Goal: Information Seeking & Learning: Learn about a topic

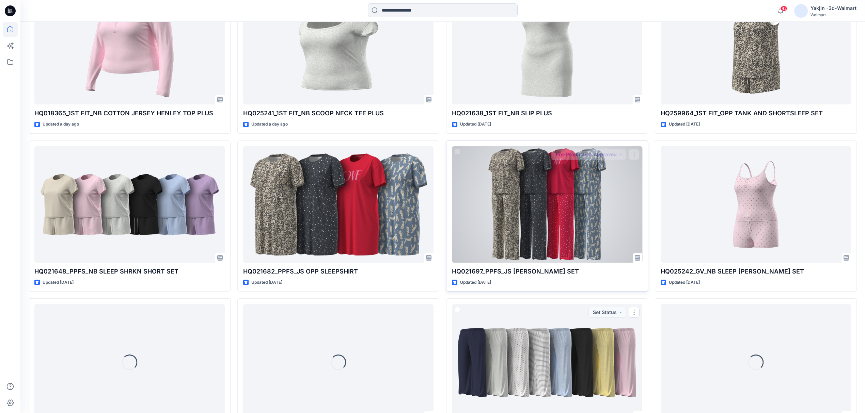
scroll to position [871, 0]
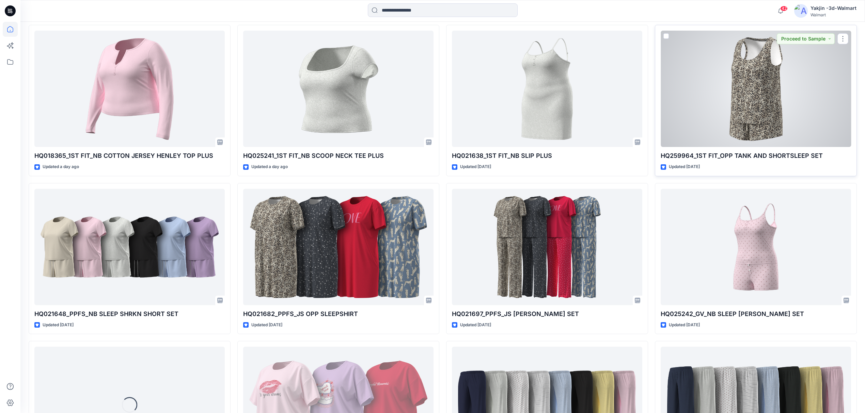
click at [762, 116] on div at bounding box center [756, 89] width 190 height 116
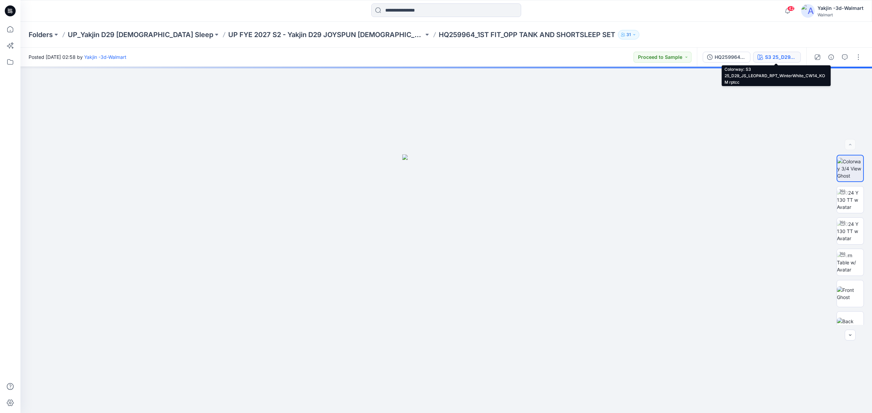
click at [766, 57] on div "S3 25_D29_JS_LEOPARD_RPT_WinterWhite_CW14_KOM rptcc" at bounding box center [780, 56] width 31 height 7
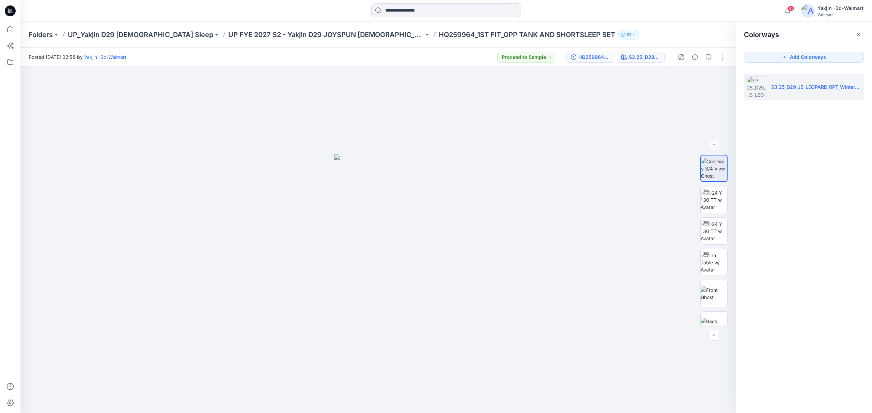
click at [578, 60] on div "HQ259964_1ST FIT_OPP TANK AND SHORTSLEEP SET" at bounding box center [593, 56] width 31 height 7
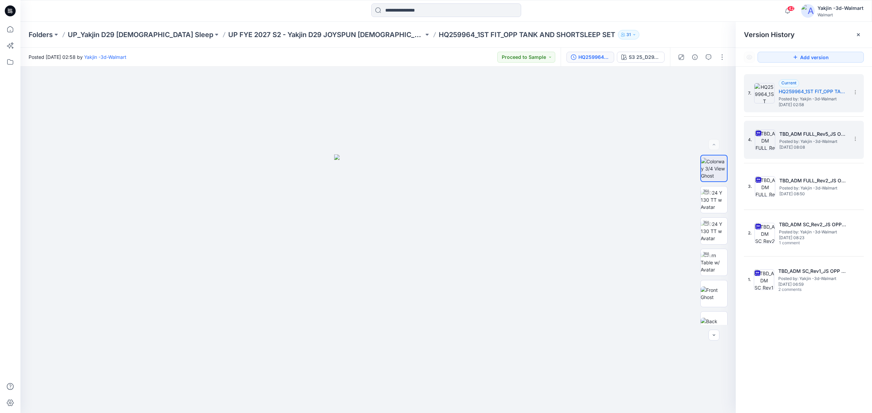
click at [766, 146] on img at bounding box center [765, 140] width 20 height 20
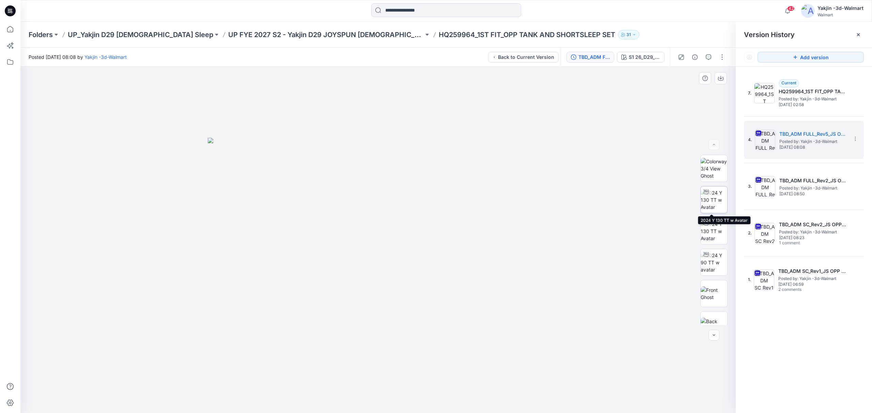
click at [711, 204] on img at bounding box center [714, 199] width 27 height 21
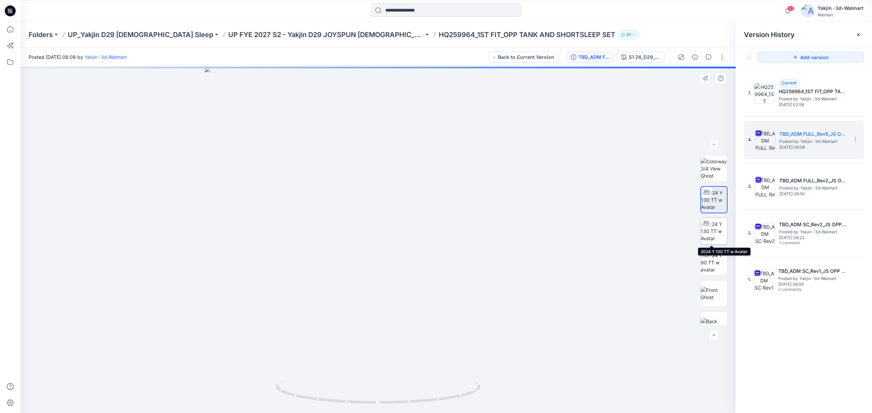
click at [706, 234] on img at bounding box center [714, 231] width 27 height 21
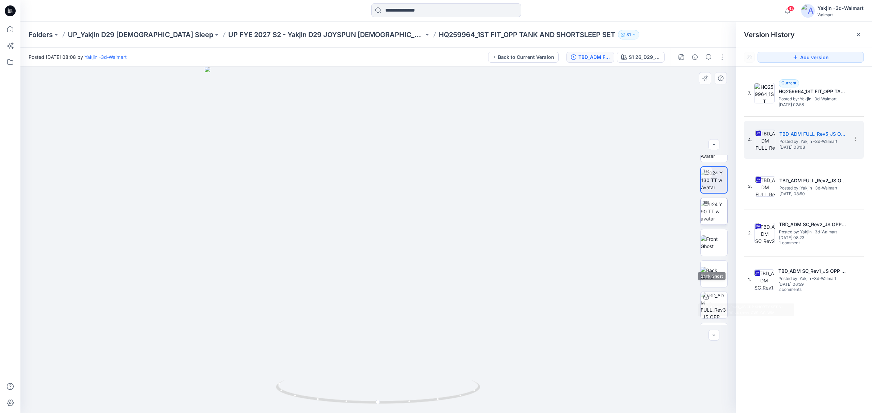
scroll to position [31, 0]
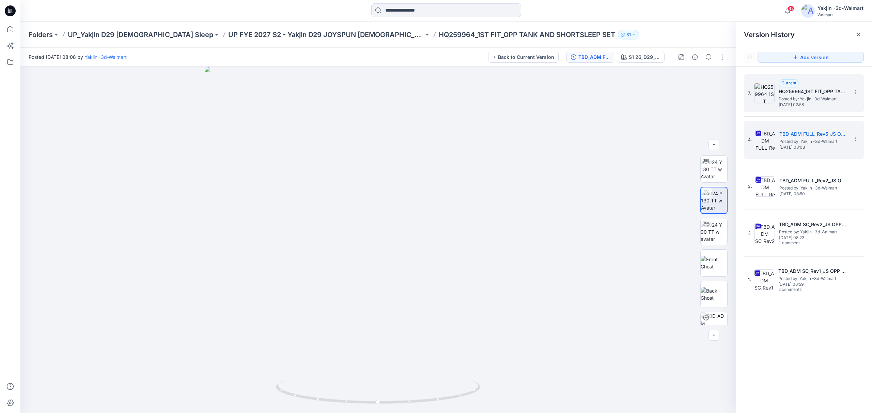
click at [756, 99] on img at bounding box center [764, 93] width 20 height 20
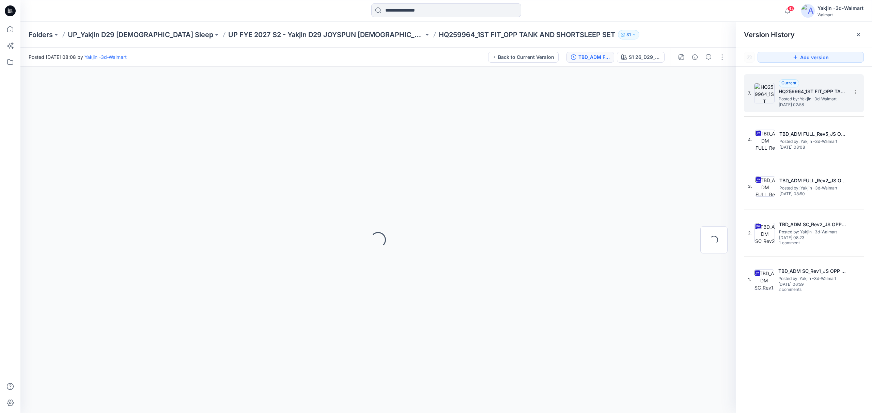
scroll to position [0, 0]
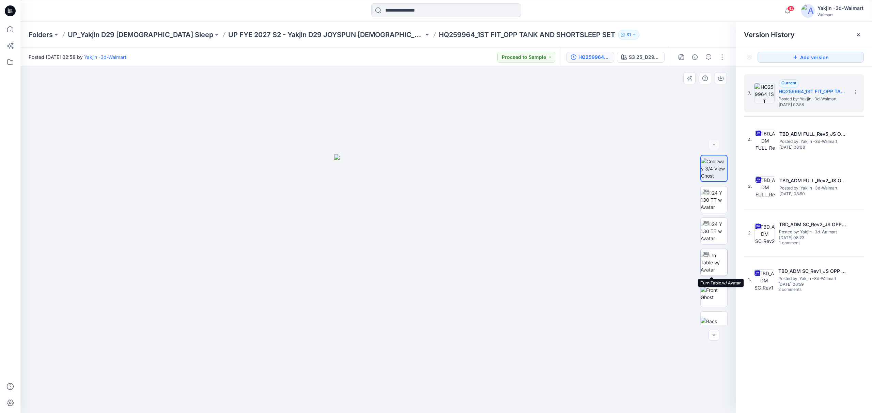
click at [709, 259] on img at bounding box center [714, 262] width 27 height 21
